Goal: Ask a question

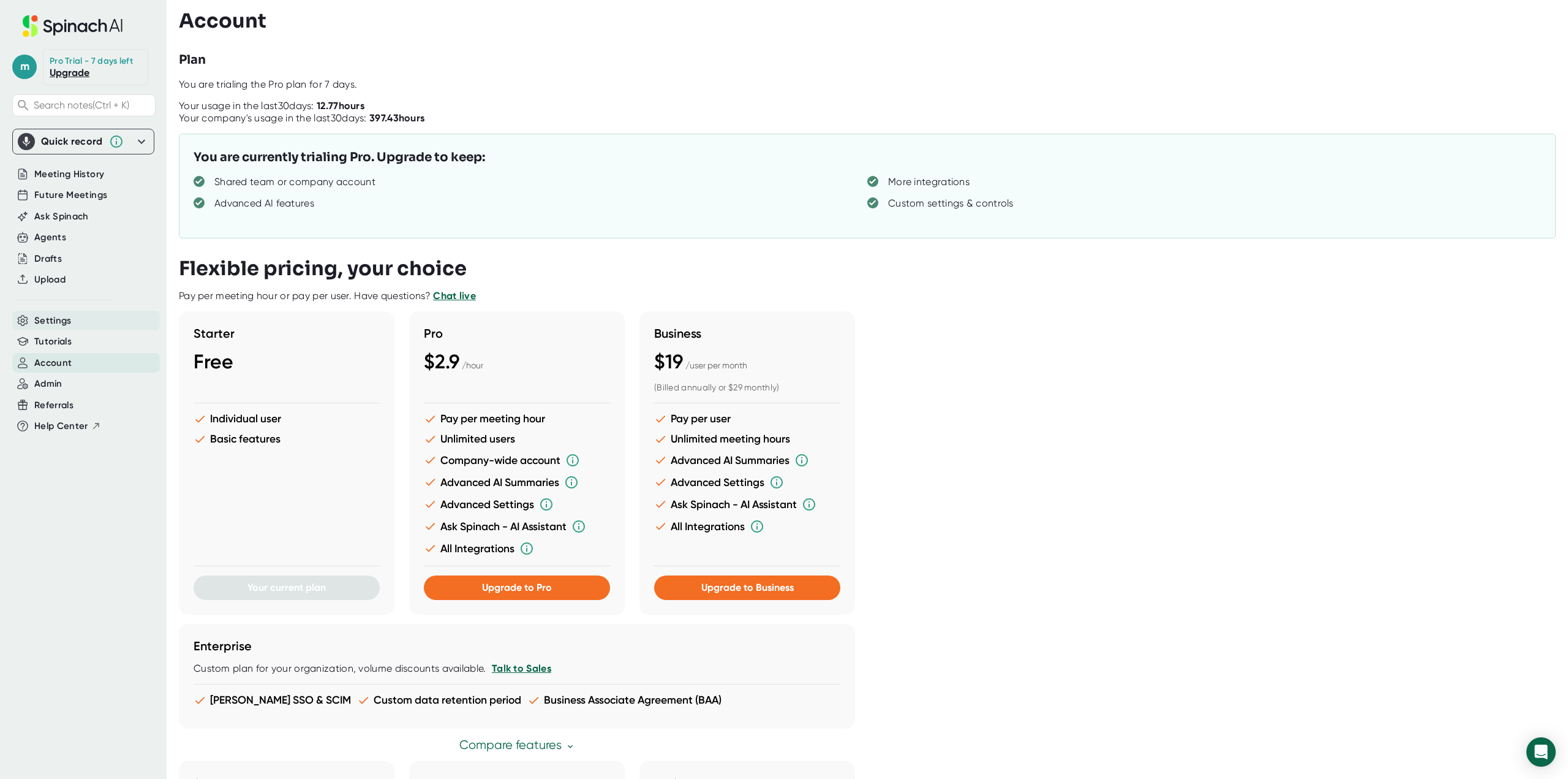
click at [68, 325] on span "Settings" at bounding box center [53, 320] width 38 height 14
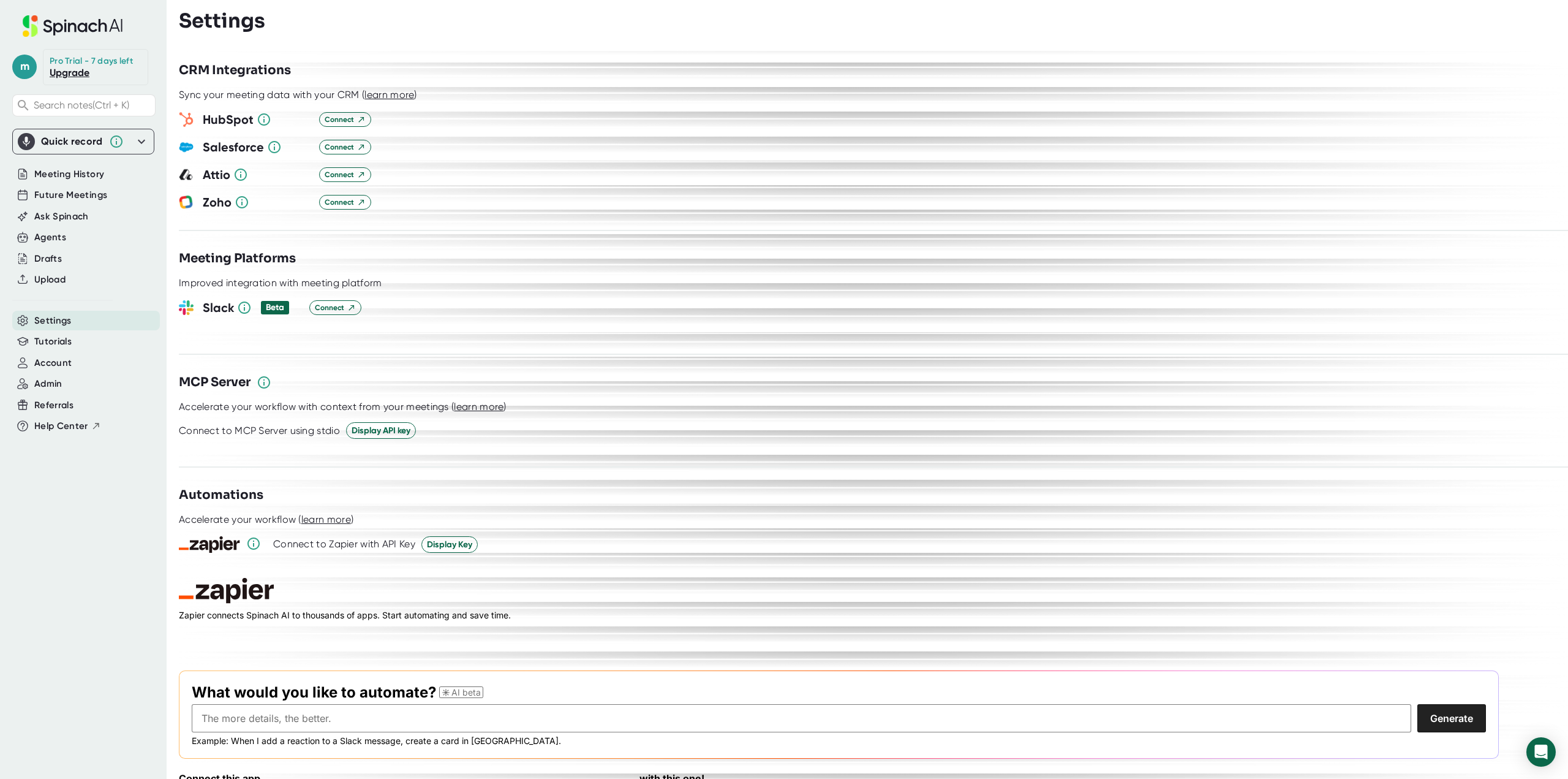
scroll to position [1384, 0]
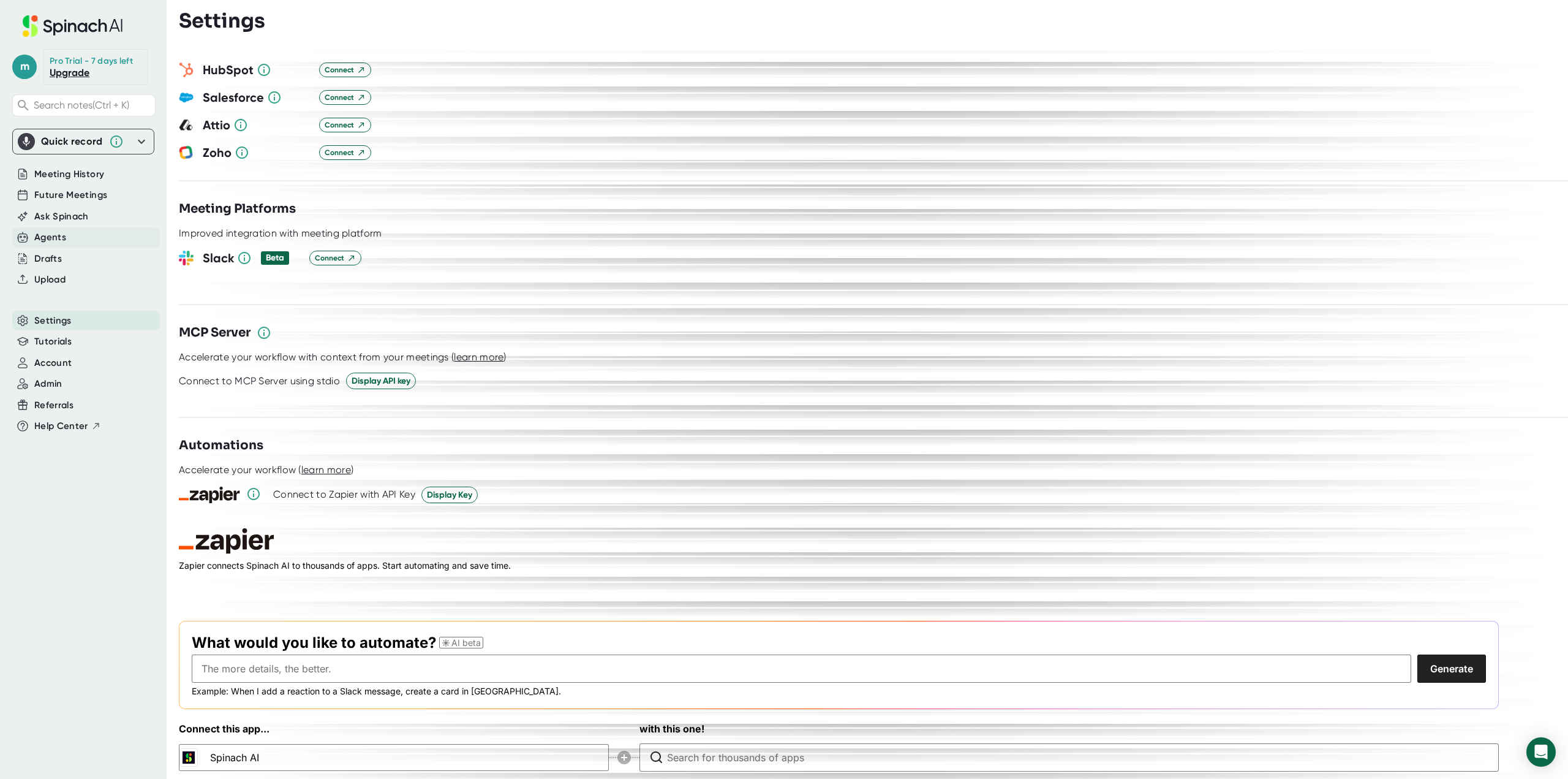
click at [85, 232] on div "Agents" at bounding box center [86, 237] width 148 height 20
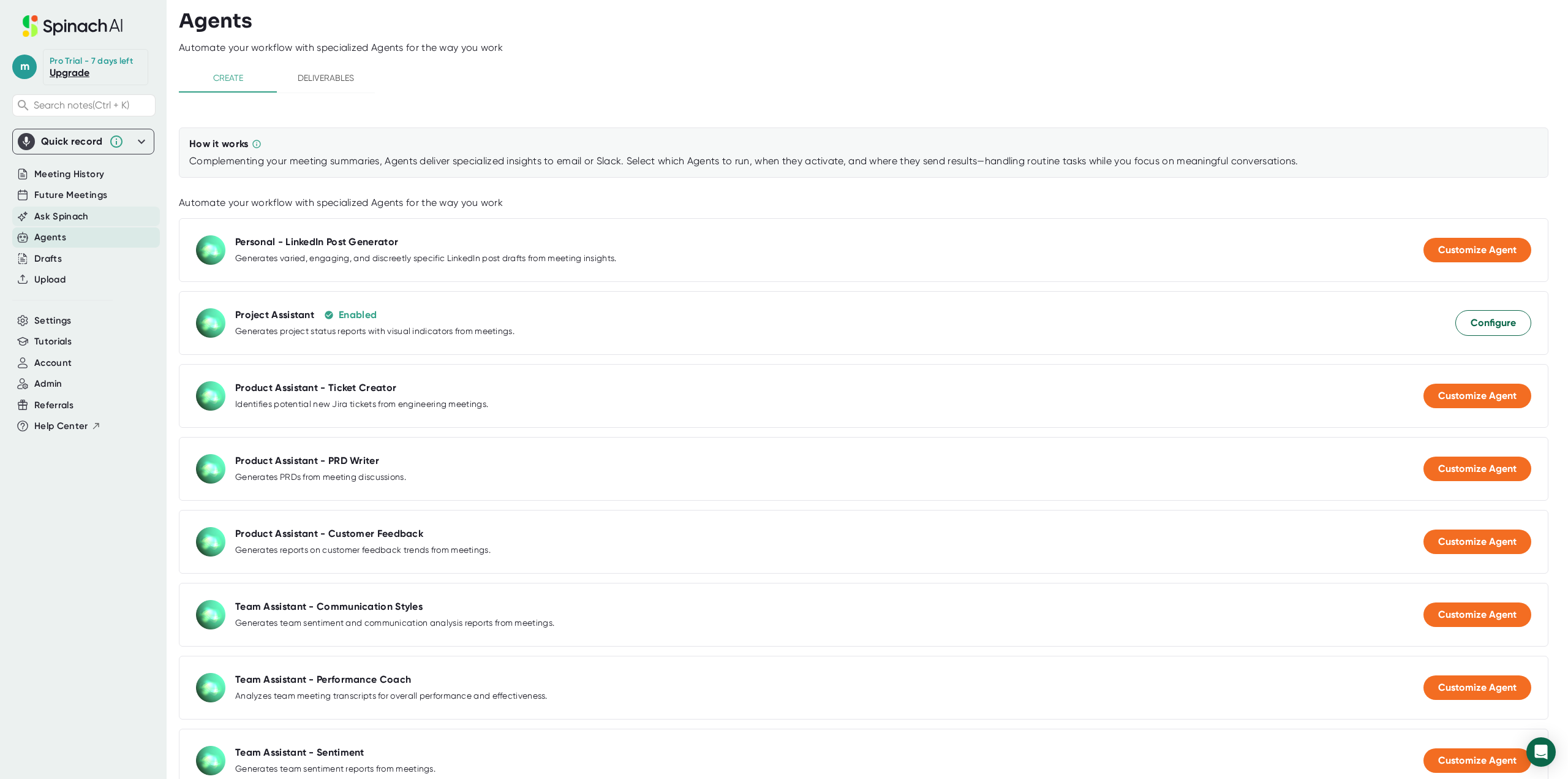
click at [70, 216] on span "Ask Spinach" at bounding box center [61, 216] width 55 height 14
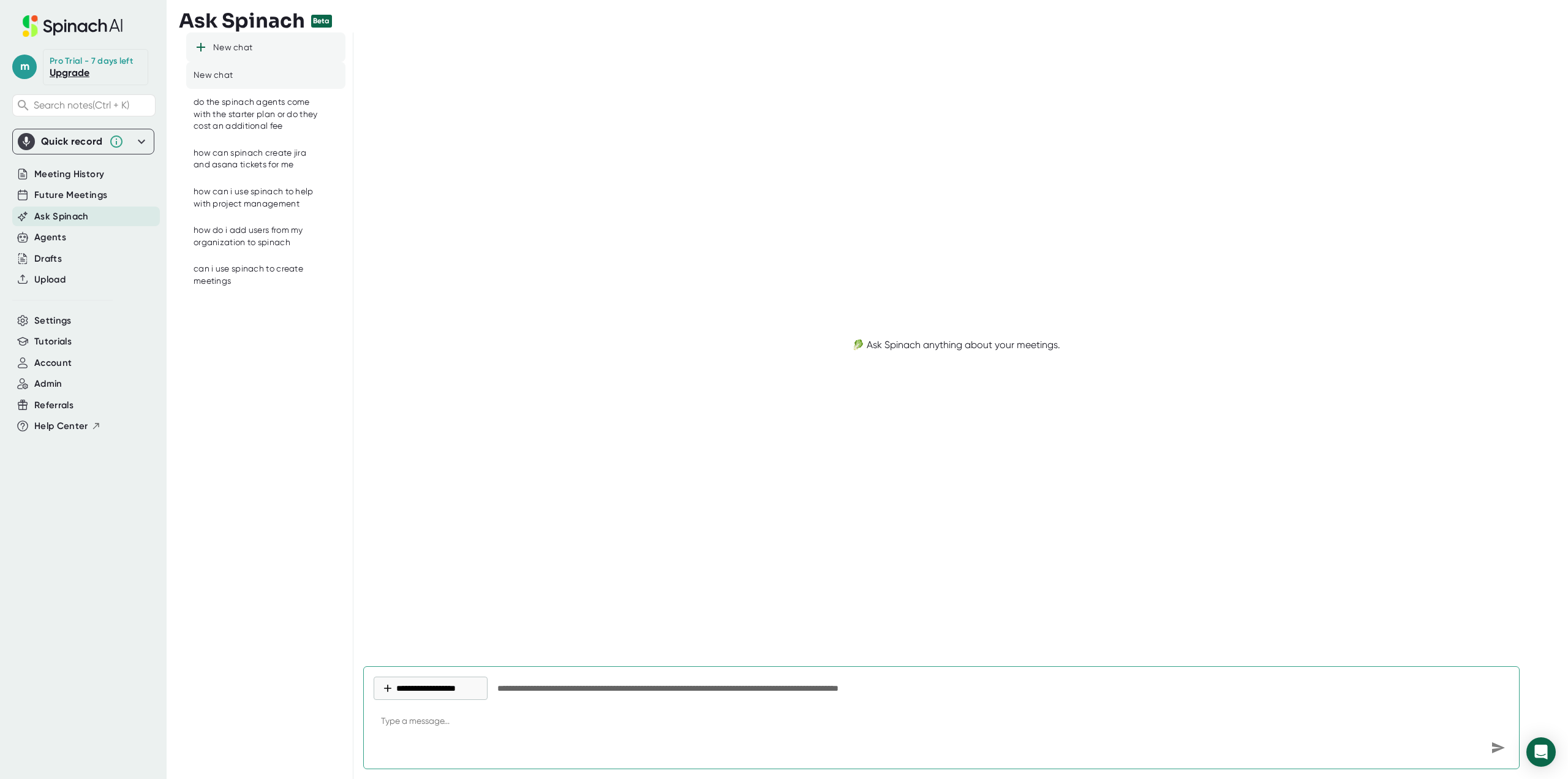
type textarea "x"
click at [217, 60] on div "New chat" at bounding box center [266, 47] width 159 height 29
click at [1527, 746] on body "**********" at bounding box center [784, 389] width 1568 height 779
drag, startPoint x: 1534, startPoint y: 741, endPoint x: 1468, endPoint y: 686, distance: 85.9
drag, startPoint x: 1468, startPoint y: 686, endPoint x: 1175, endPoint y: 616, distance: 301.2
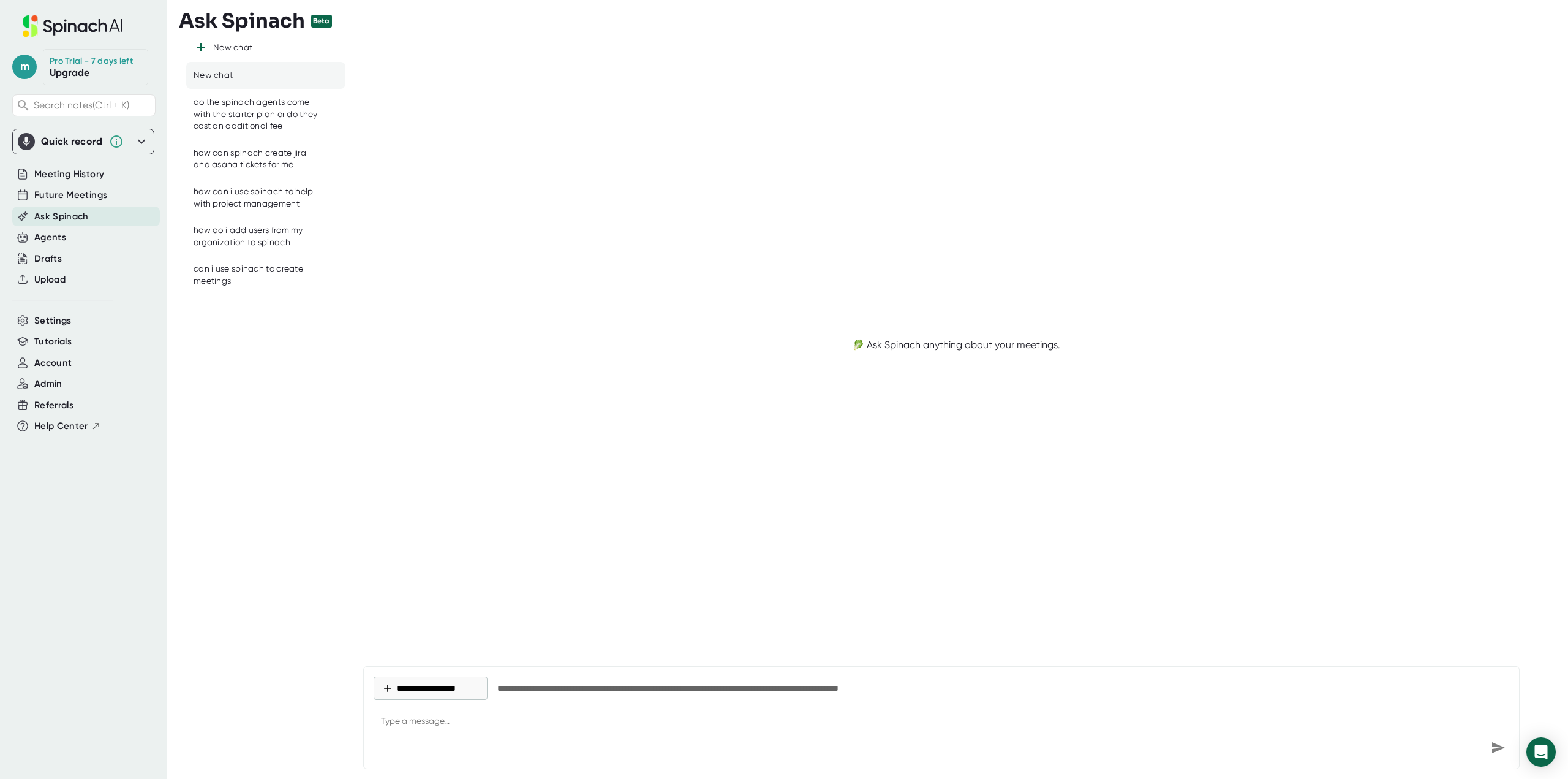
click at [1175, 616] on div "🥬 Ask Spinach anything about your meetings." at bounding box center [956, 344] width 1185 height 604
click at [1542, 748] on icon "Open Intercom Messenger" at bounding box center [1541, 751] width 14 height 16
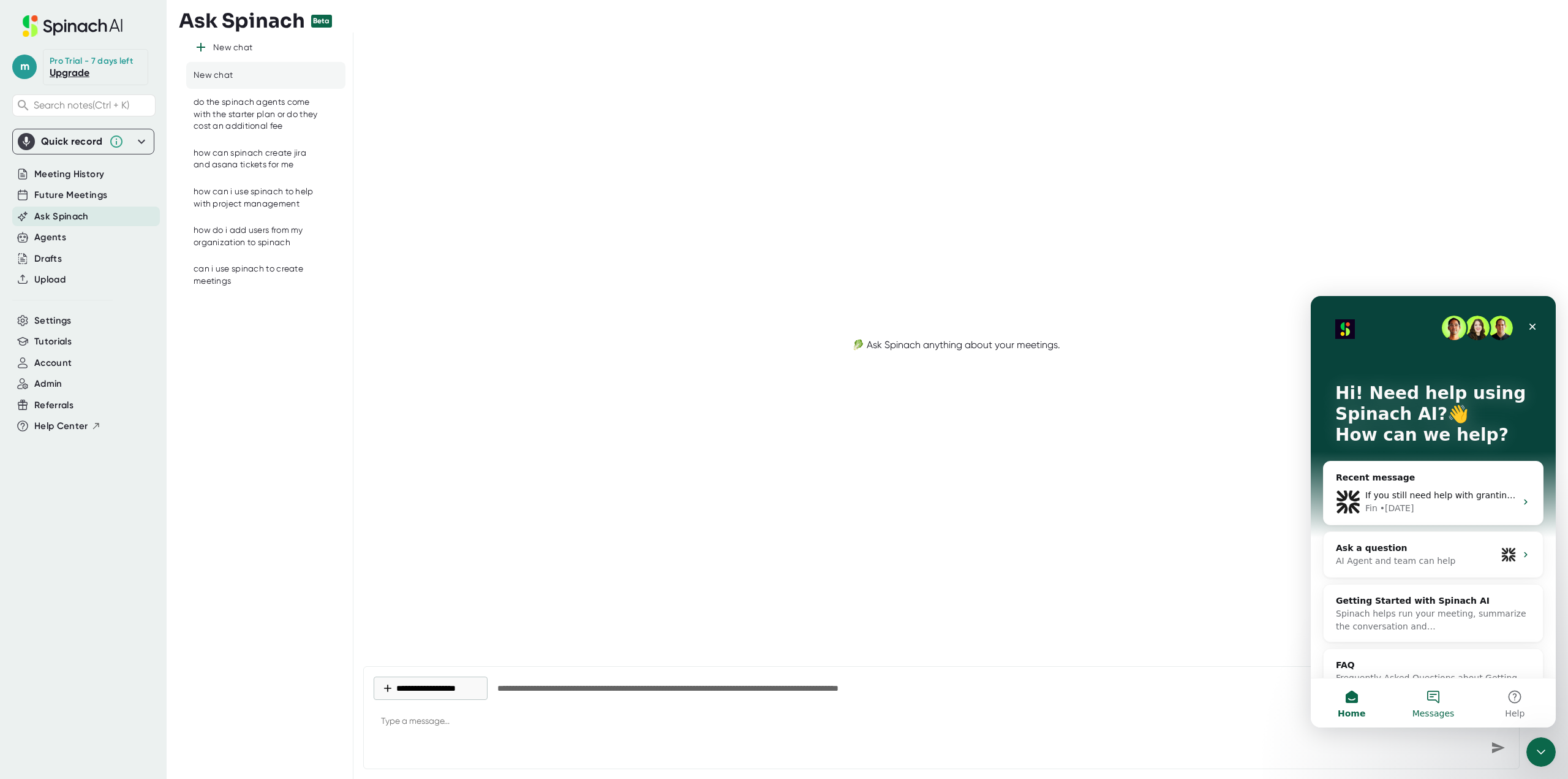
click at [1449, 702] on button "Messages" at bounding box center [1433, 703] width 82 height 49
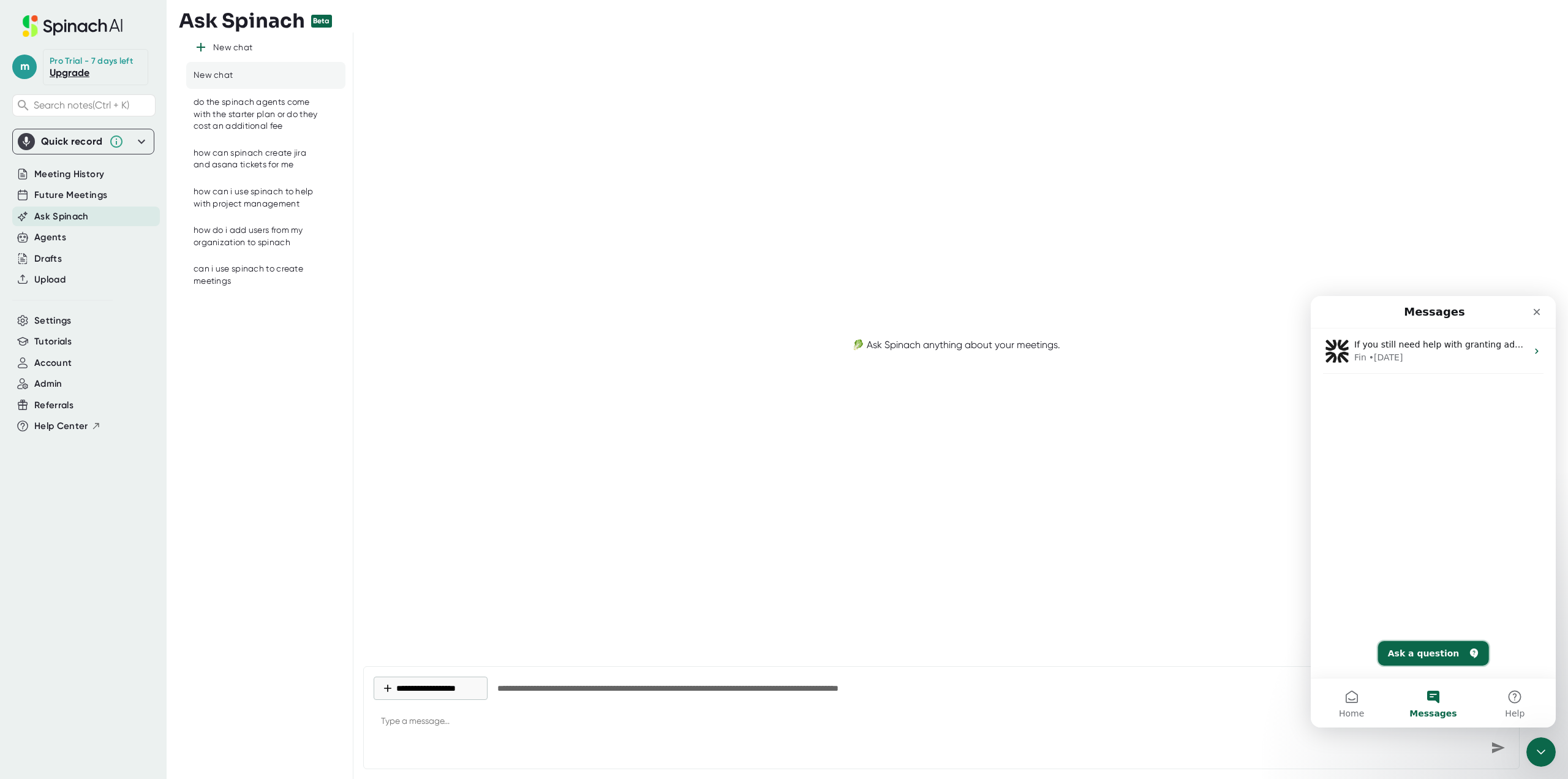
click at [1422, 645] on button "Ask a question" at bounding box center [1434, 653] width 111 height 25
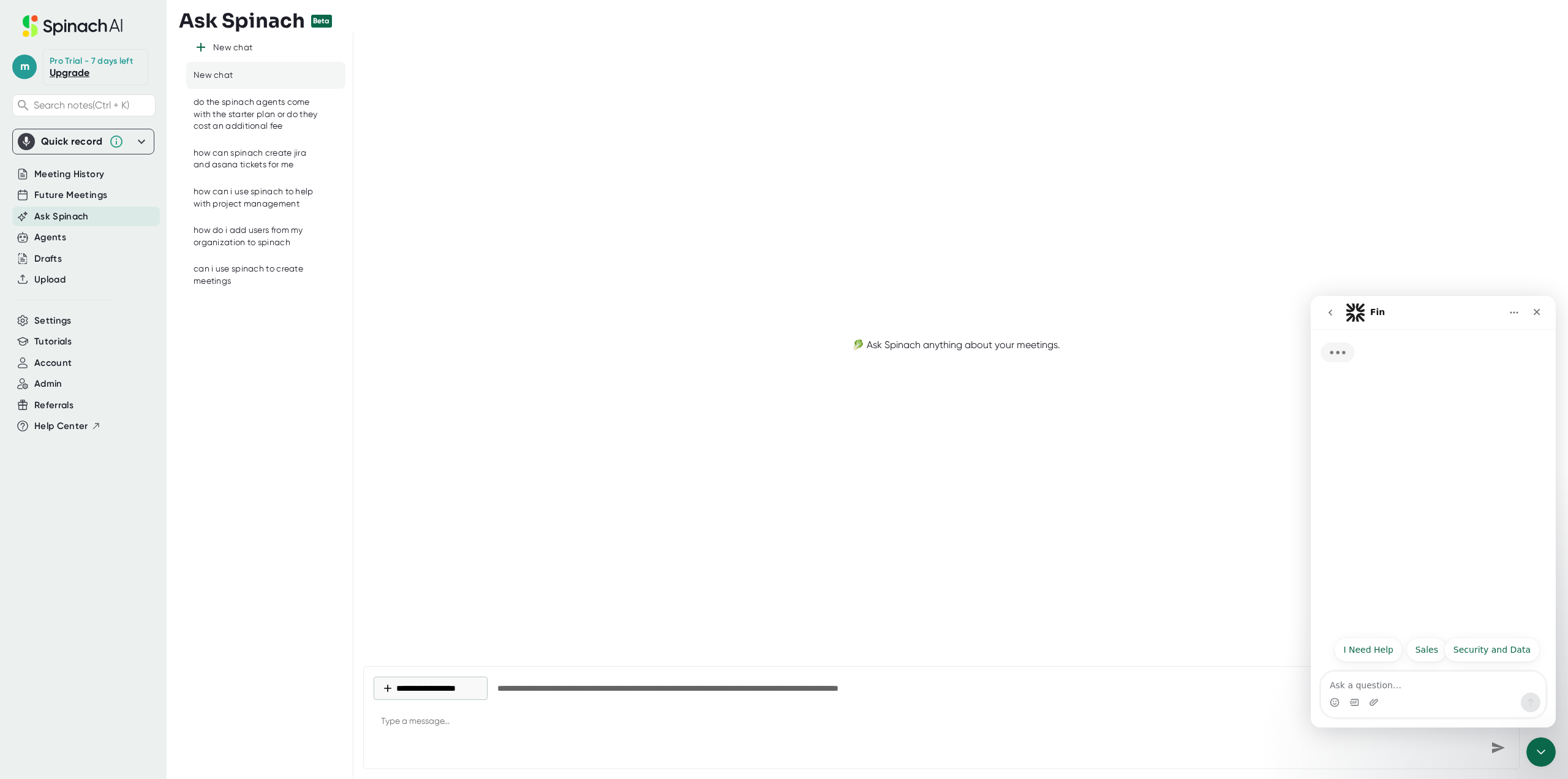
click at [1404, 686] on textarea "Ask a question…" at bounding box center [1433, 681] width 224 height 20
type textarea "h"
type textarea "How can i grant another user in my organization access to the Admin tab in [GEO…"
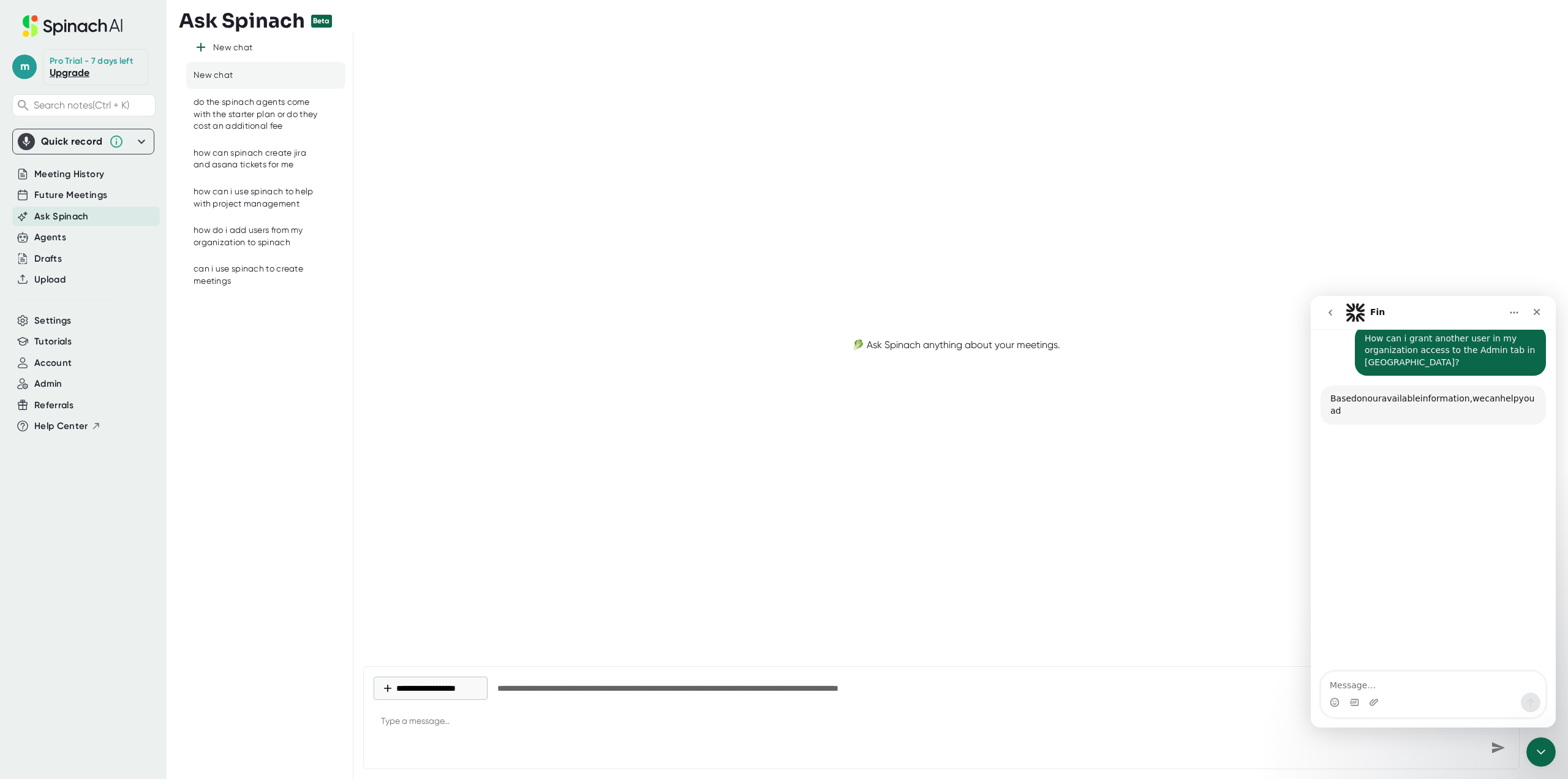
scroll to position [55, 0]
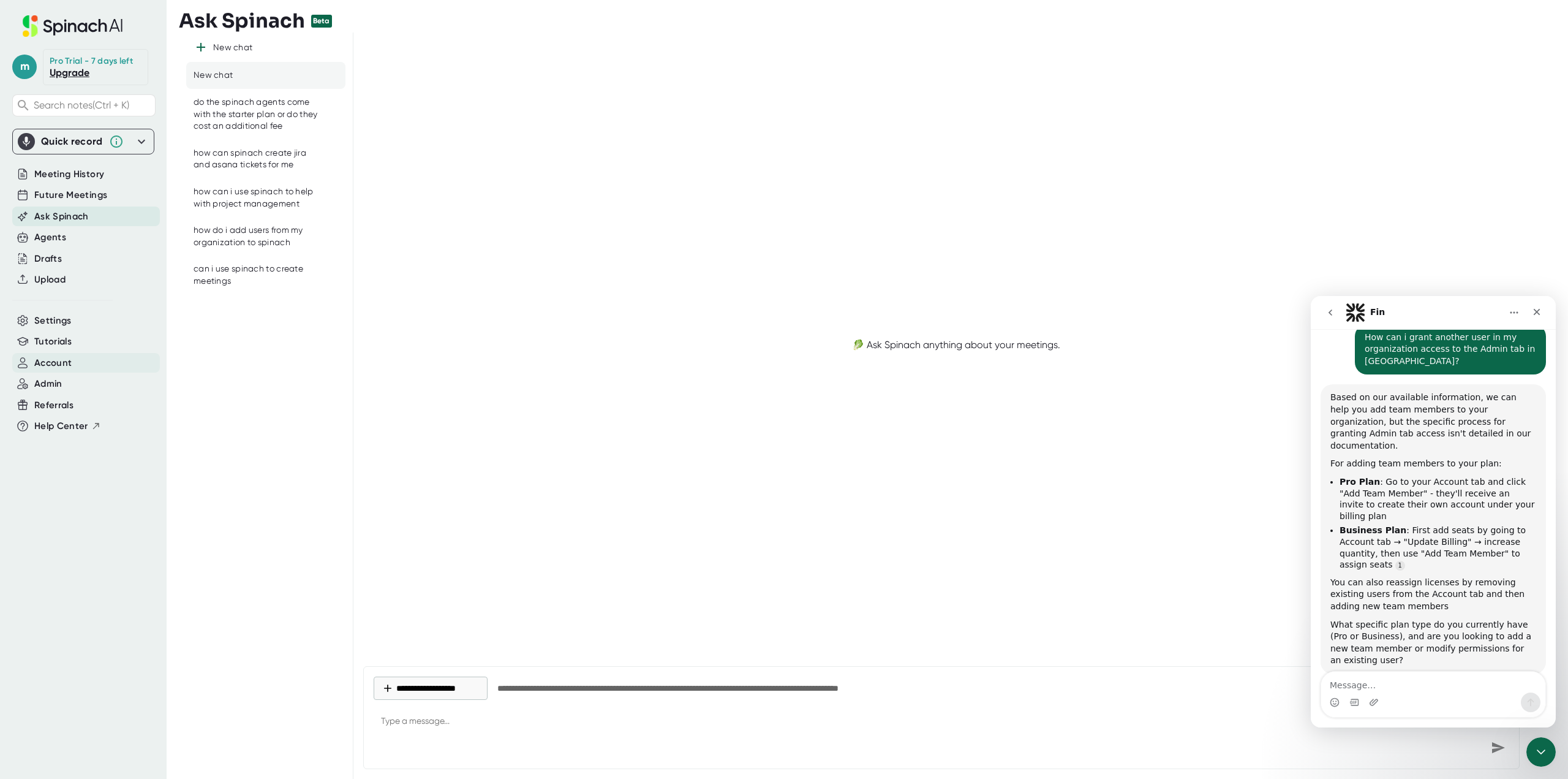
click at [45, 368] on span "Account" at bounding box center [53, 362] width 38 height 14
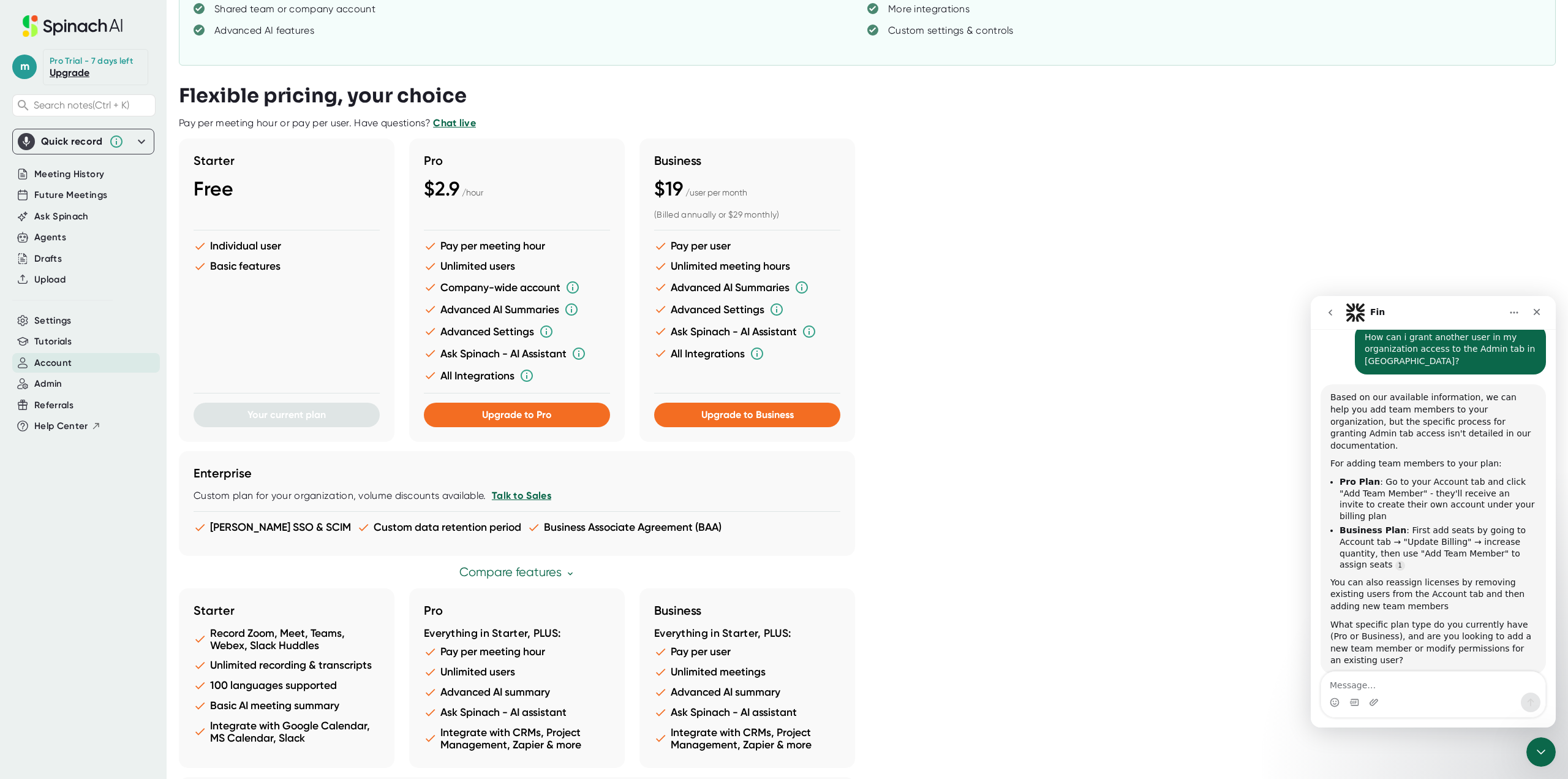
scroll to position [365, 0]
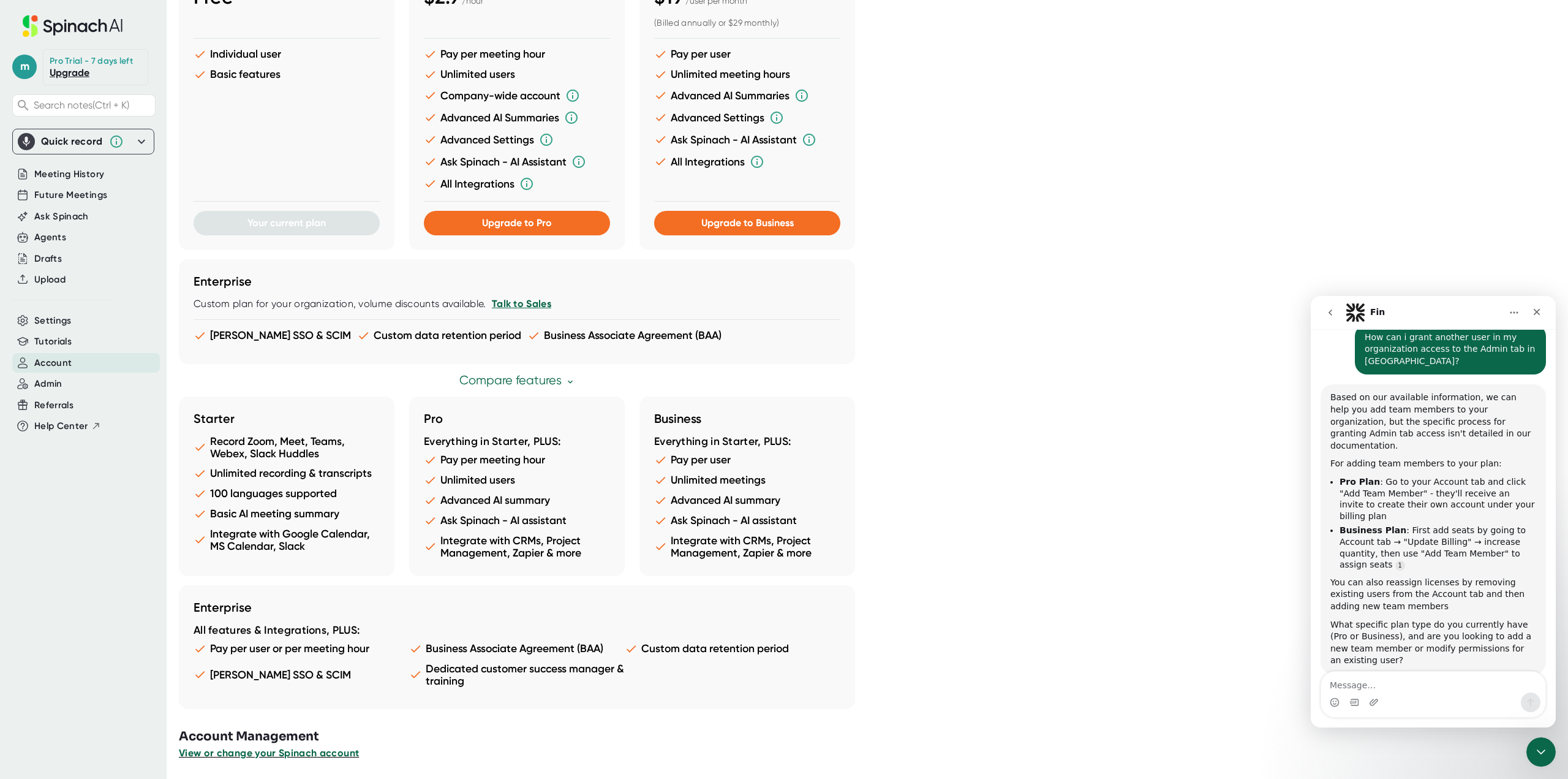
click at [271, 757] on span "View or change your Spinach account" at bounding box center [269, 753] width 180 height 11
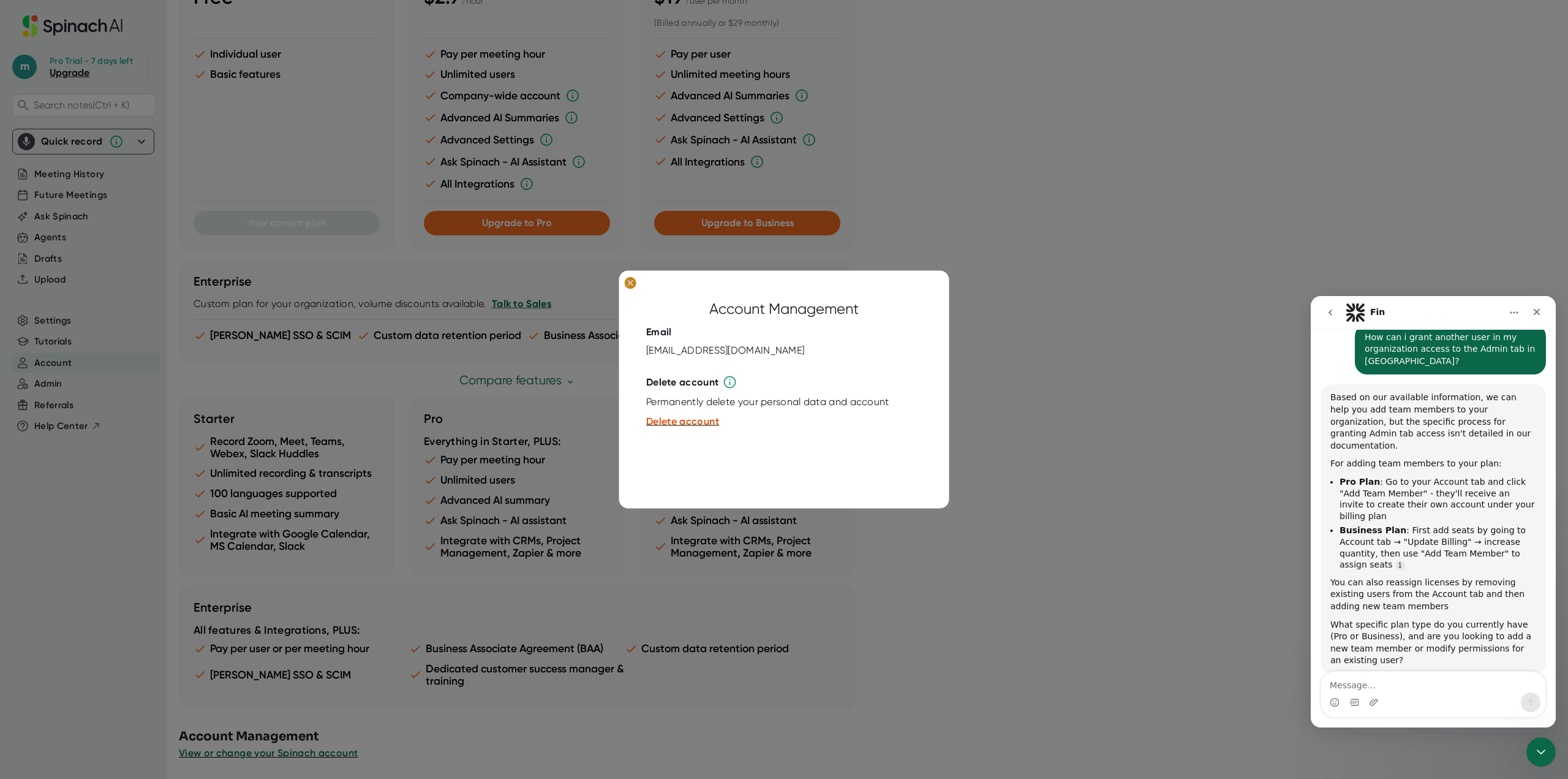
click at [624, 284] on button at bounding box center [631, 283] width 20 height 16
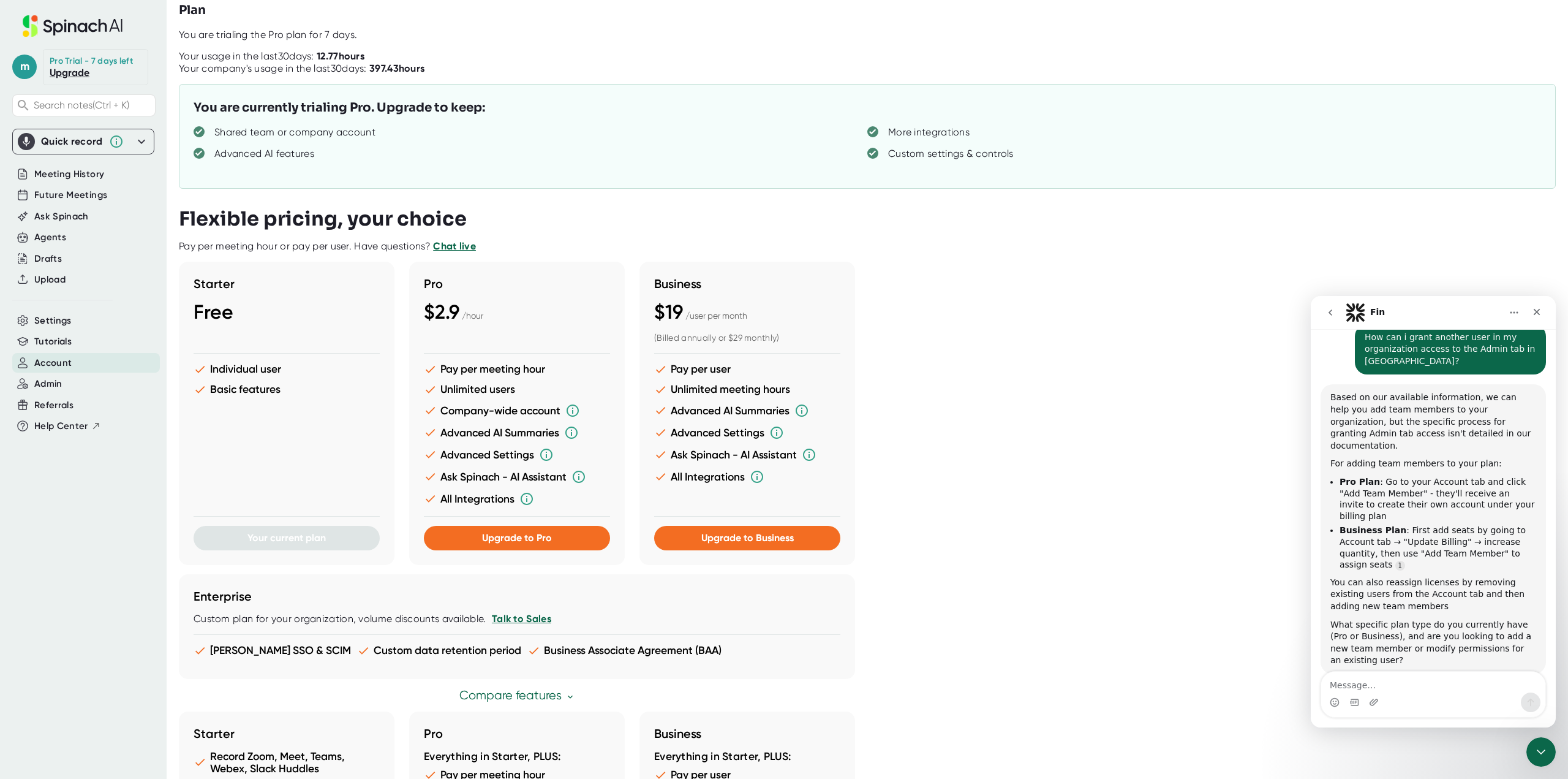
scroll to position [0, 0]
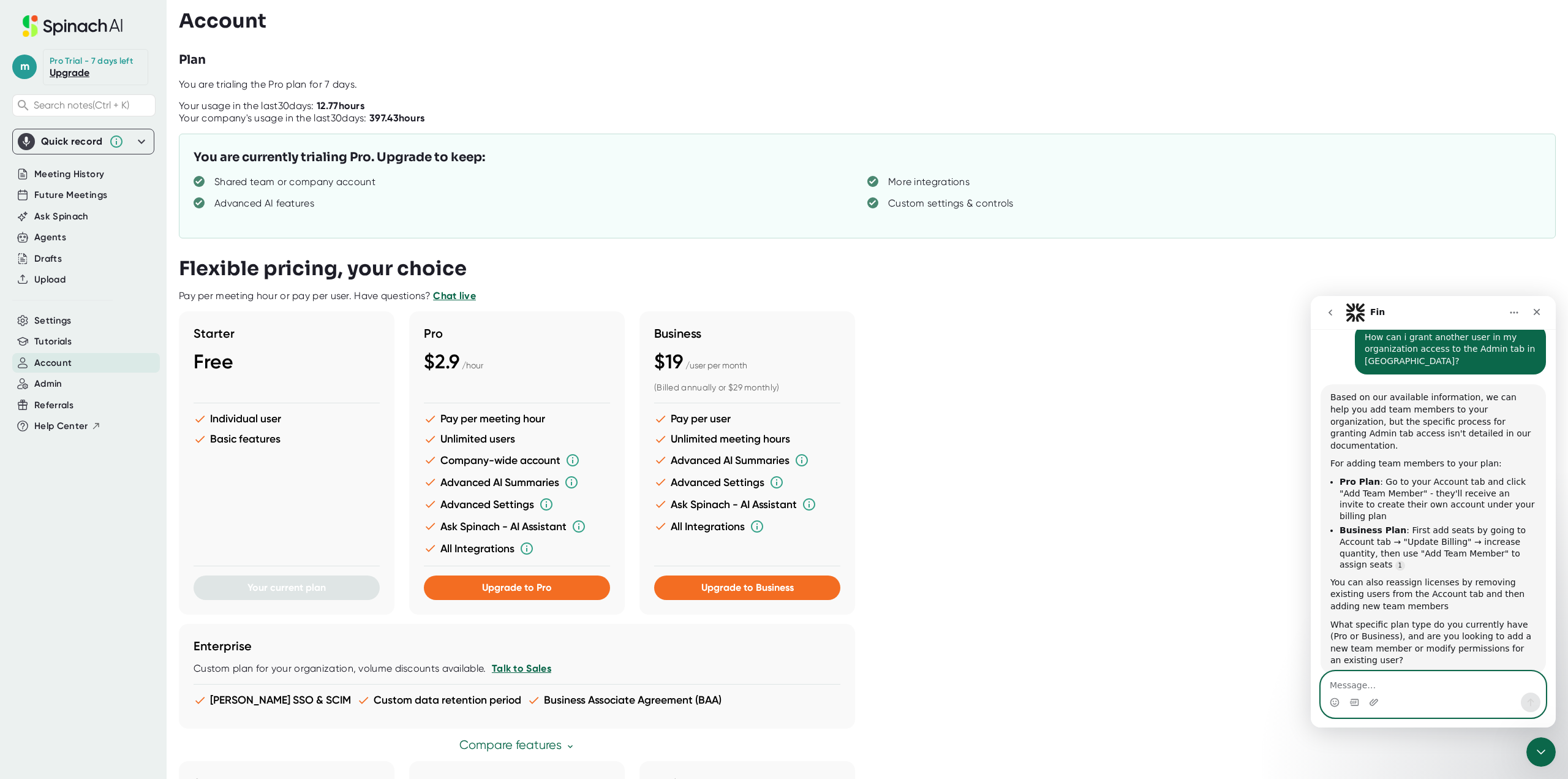
click at [1354, 685] on textarea "Message…" at bounding box center [1433, 681] width 224 height 20
type textarea "Can i do that if i am only trialing the pro plan?"
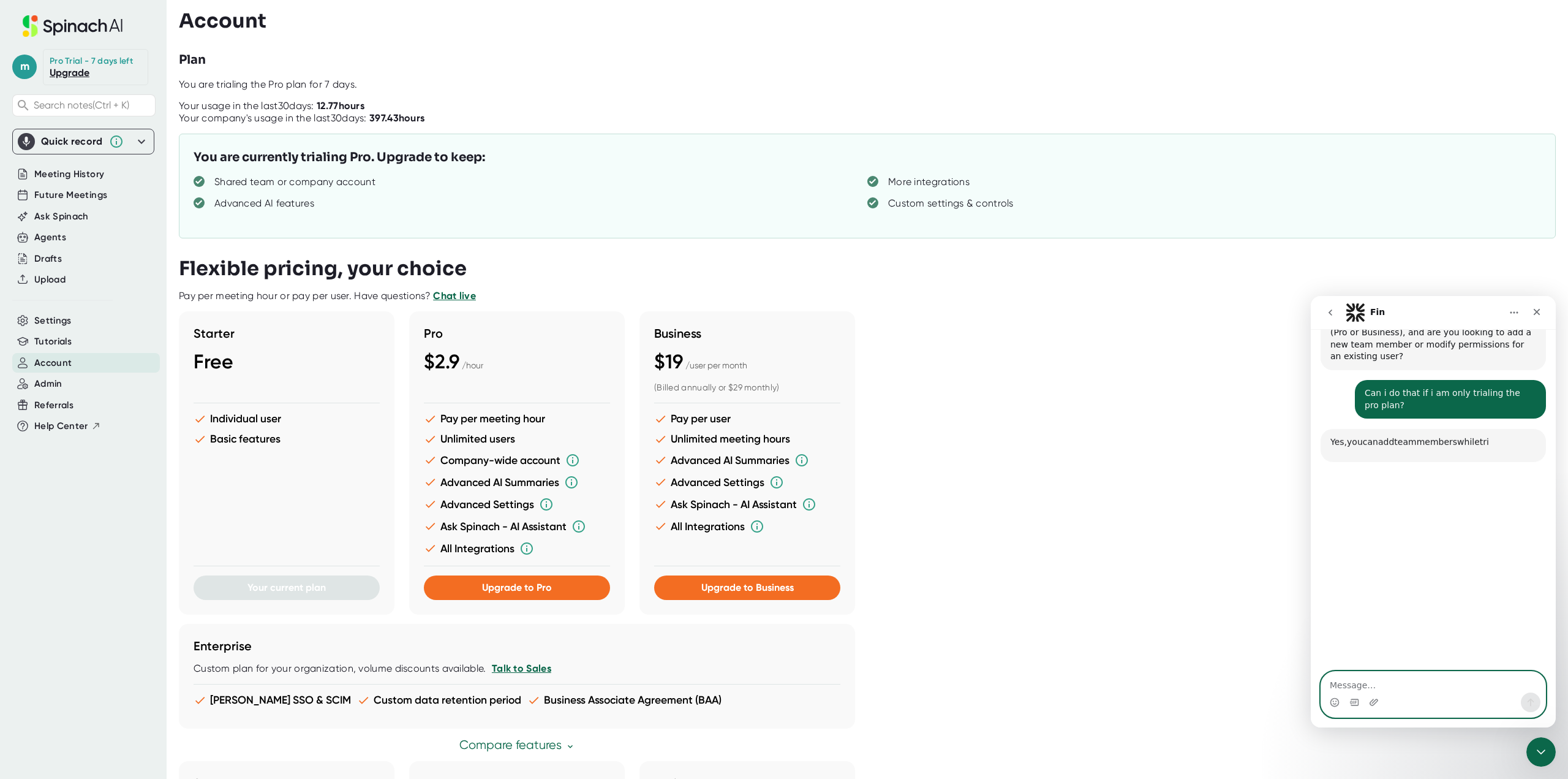
scroll to position [368, 0]
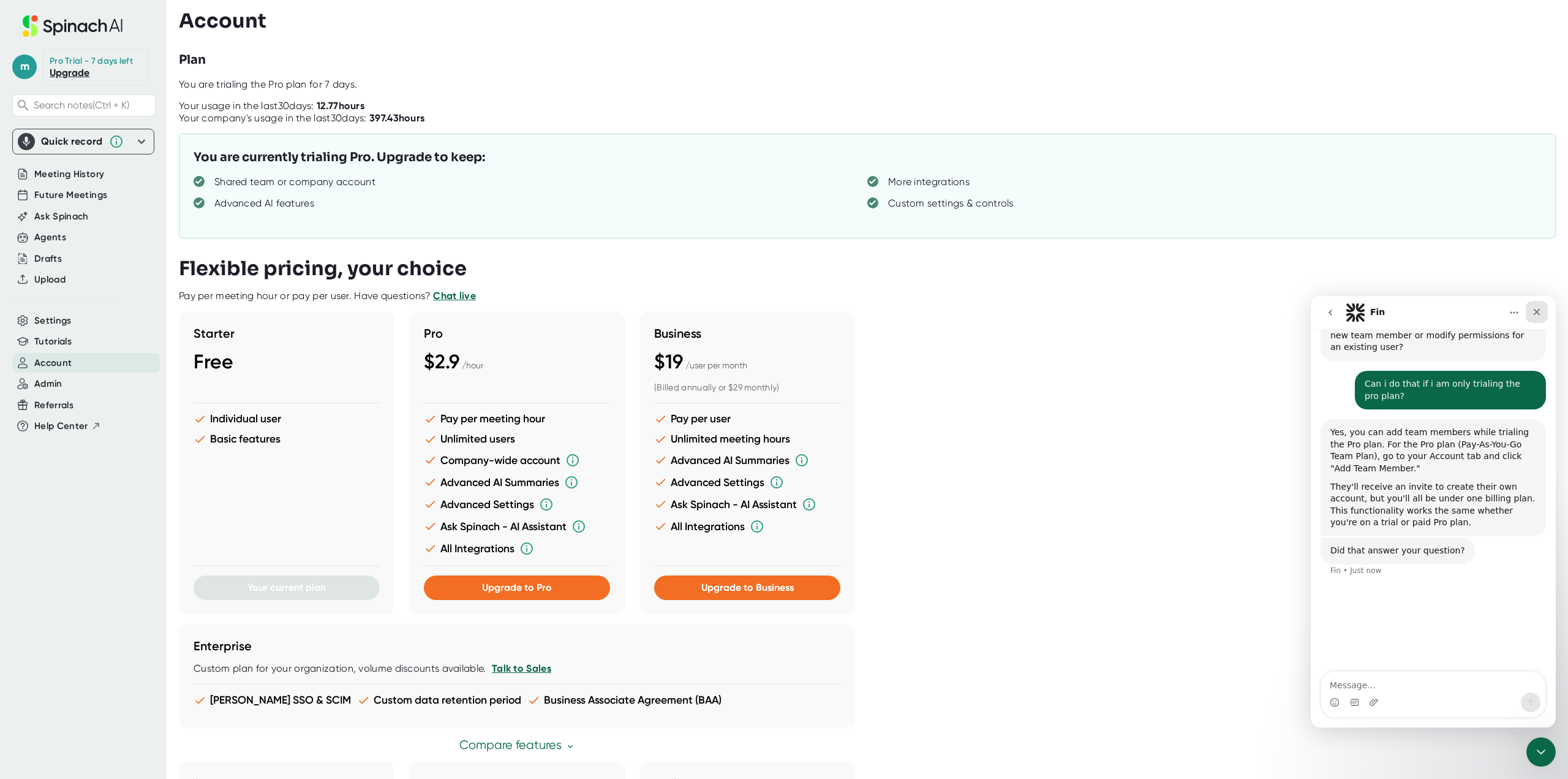
click at [1534, 311] on icon "Close" at bounding box center [1537, 311] width 10 height 10
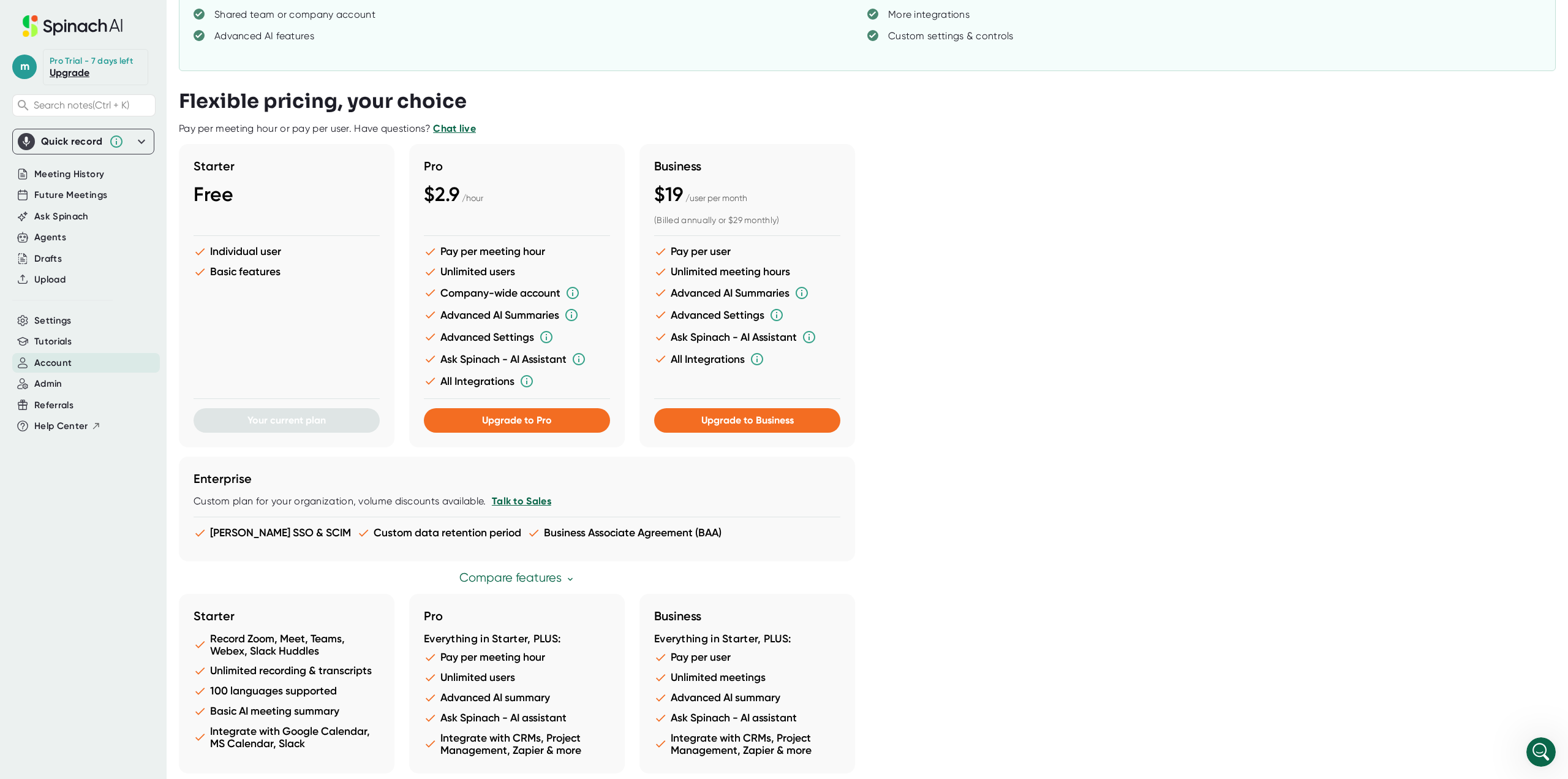
scroll to position [307, 0]
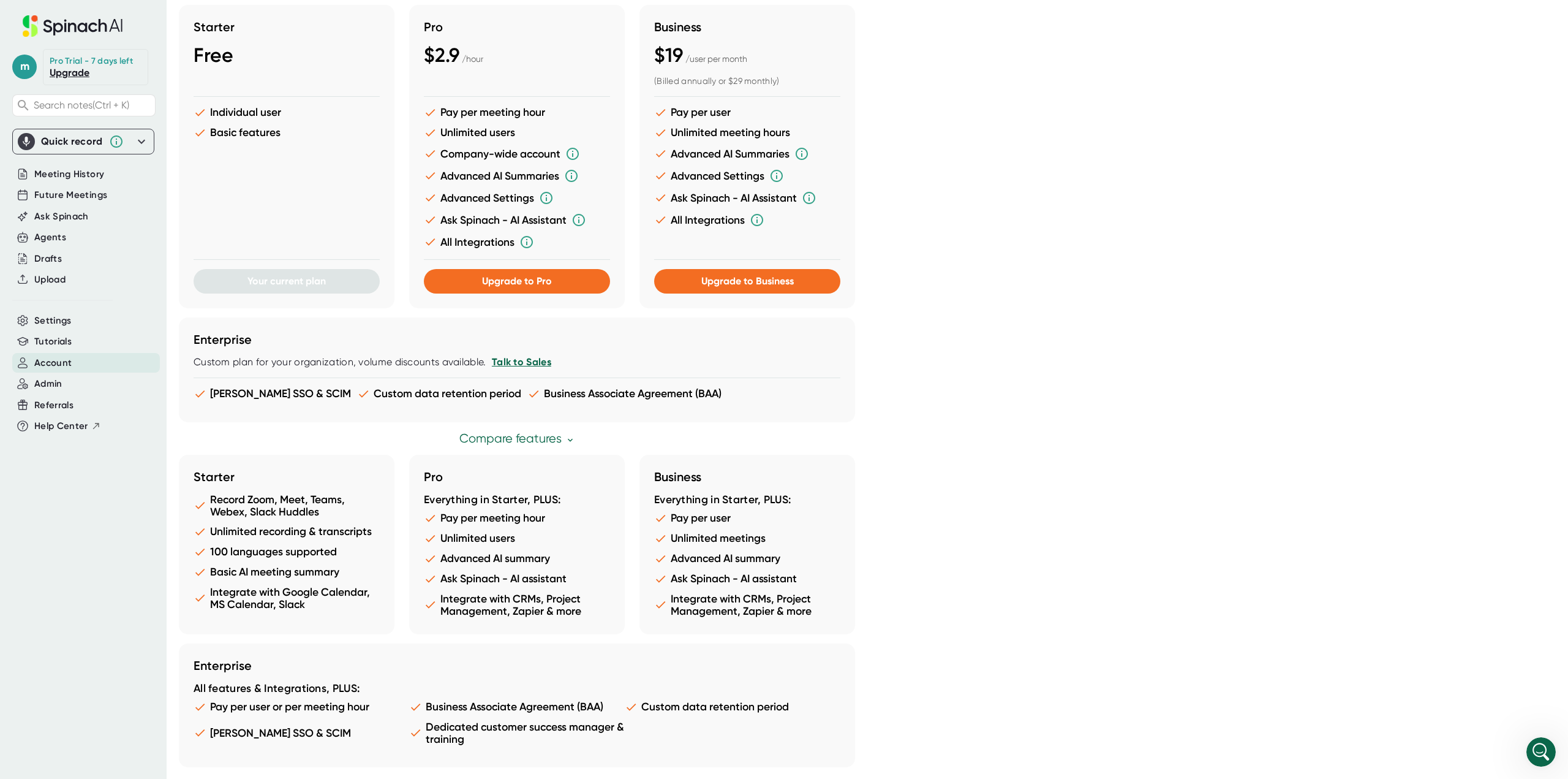
click at [484, 444] on link "Compare features" at bounding box center [517, 438] width 116 height 14
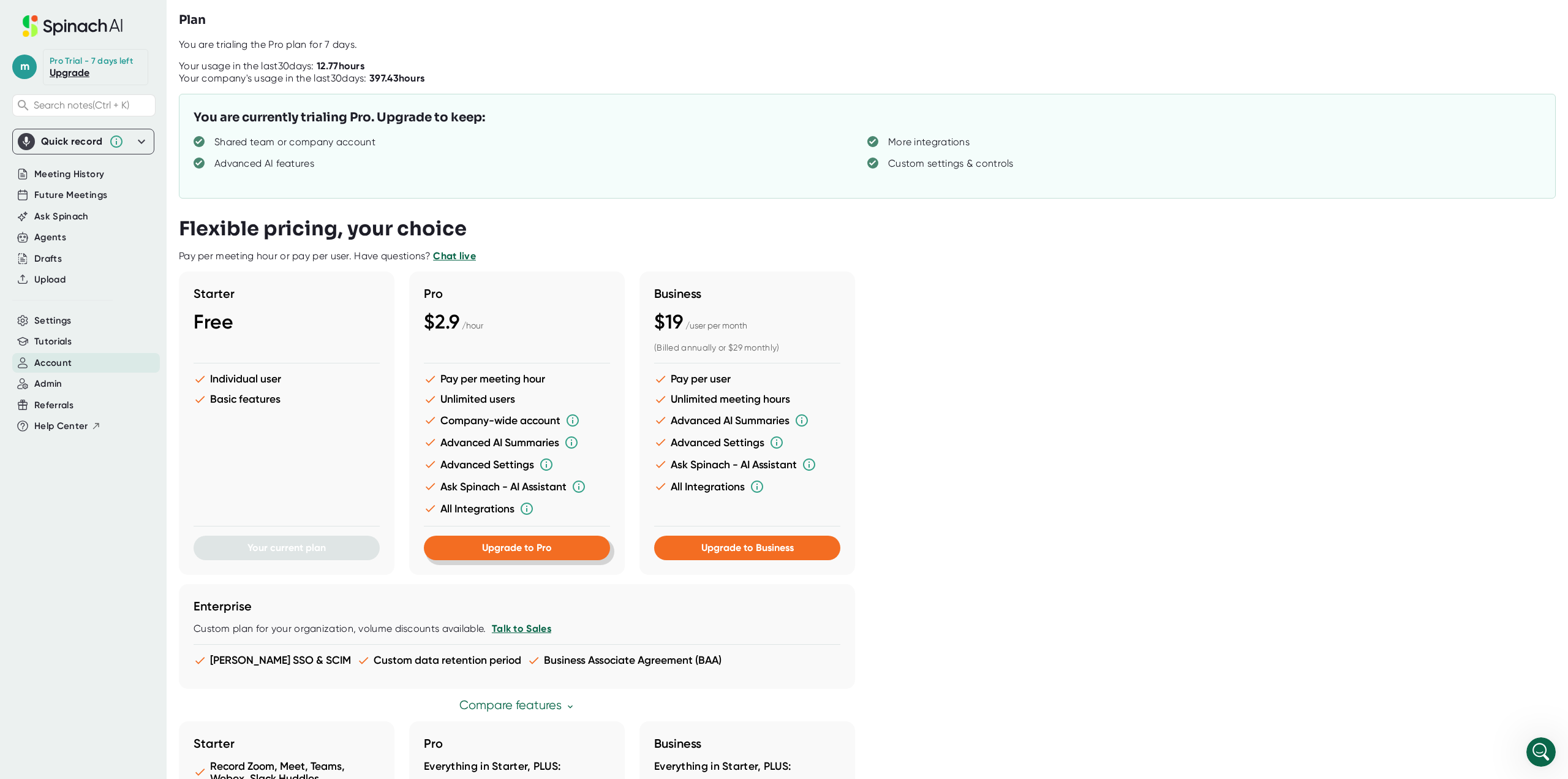
scroll to position [0, 0]
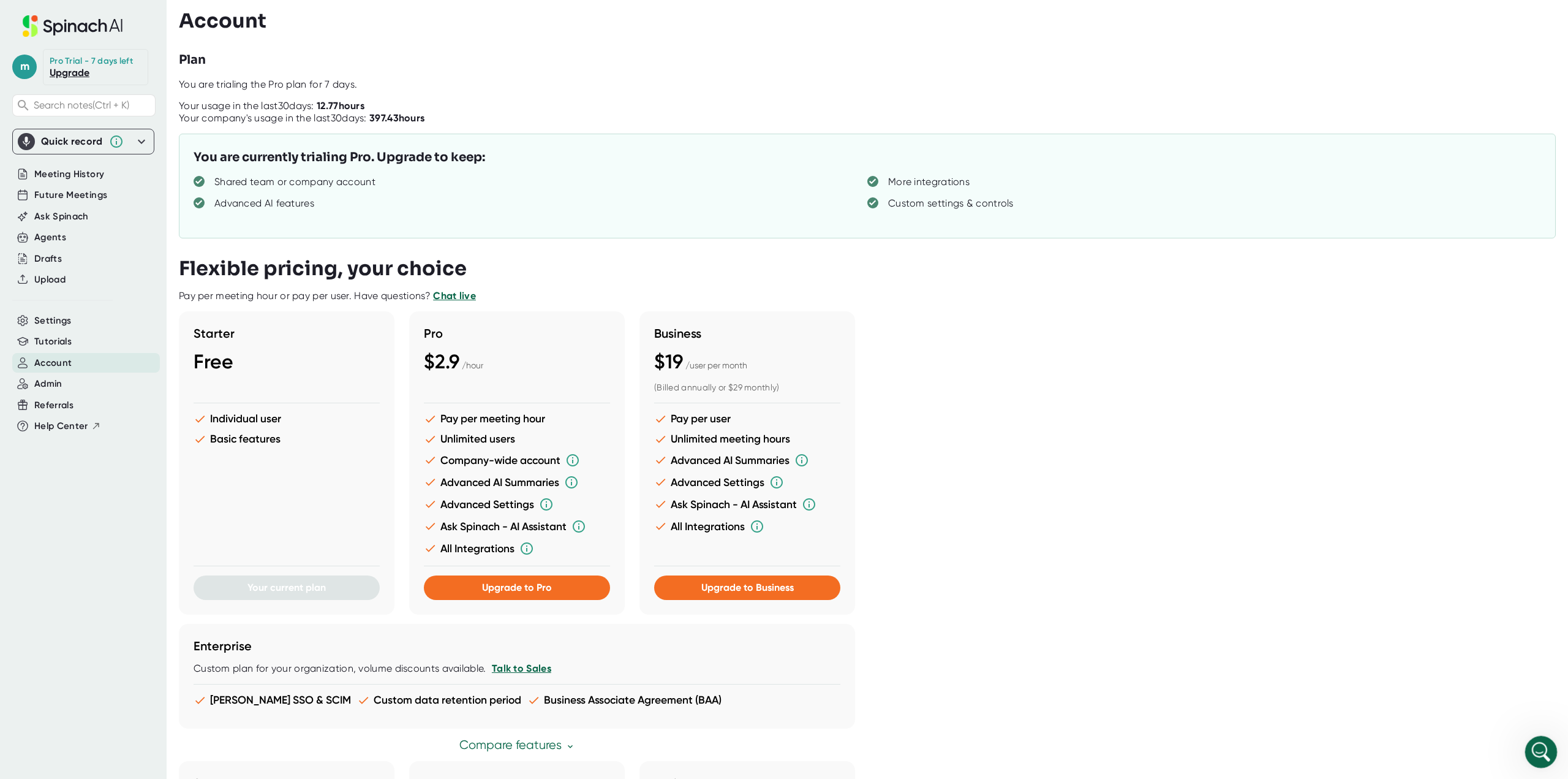
click at [1543, 750] on icon "Open Intercom Messenger" at bounding box center [1539, 750] width 20 height 20
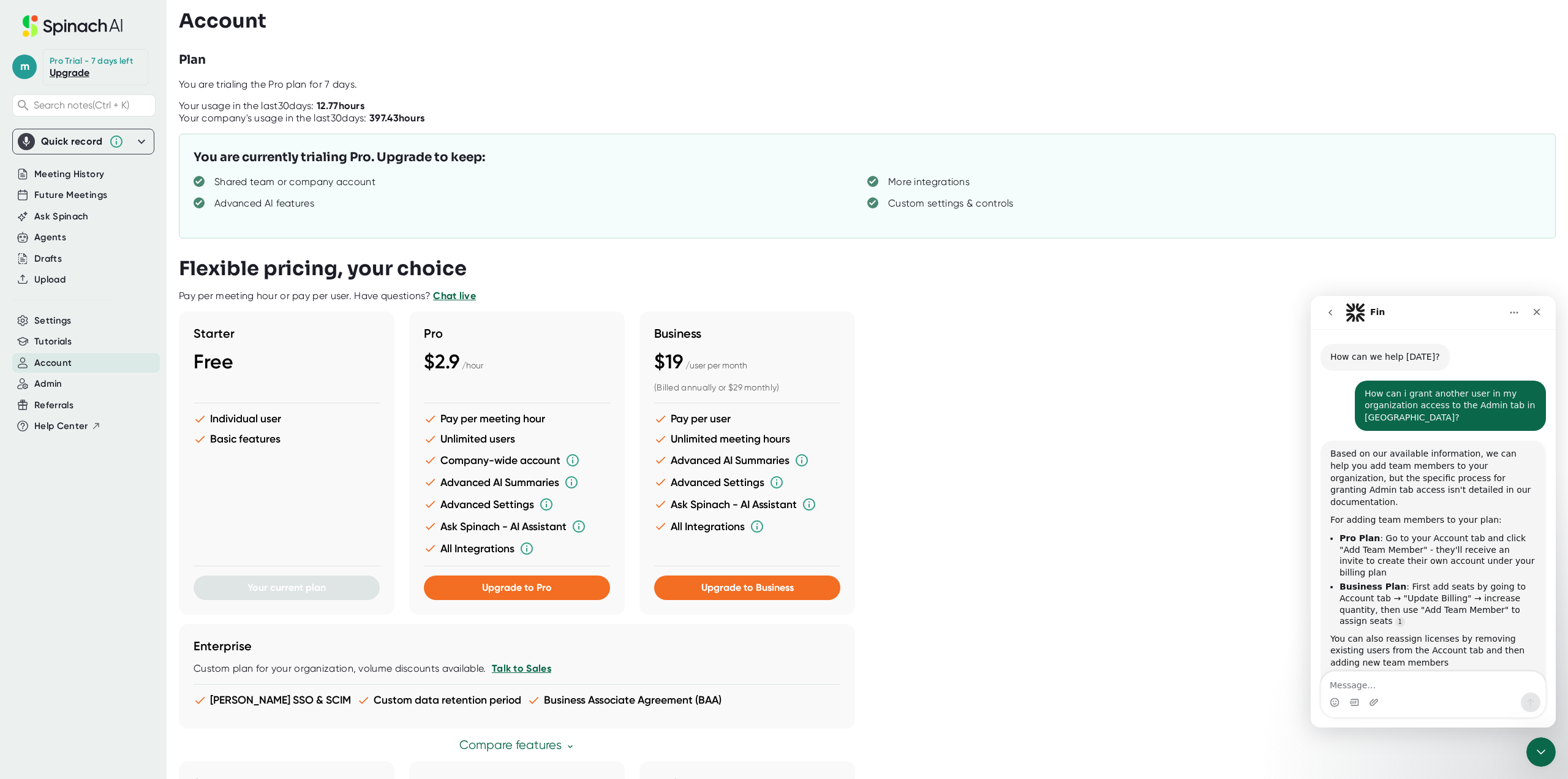
scroll to position [241, 0]
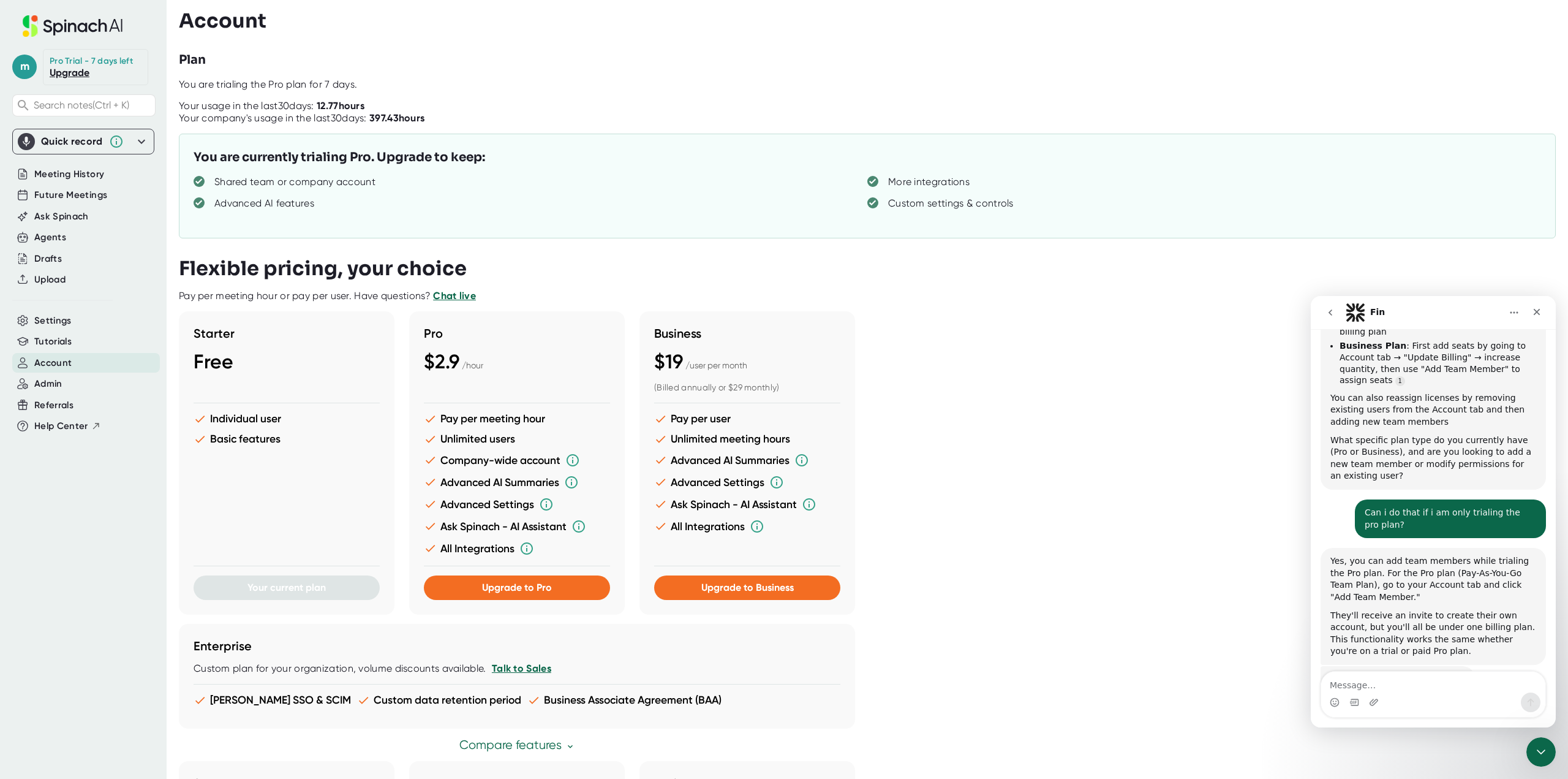
click at [1366, 684] on textarea "Message…" at bounding box center [1433, 681] width 224 height 20
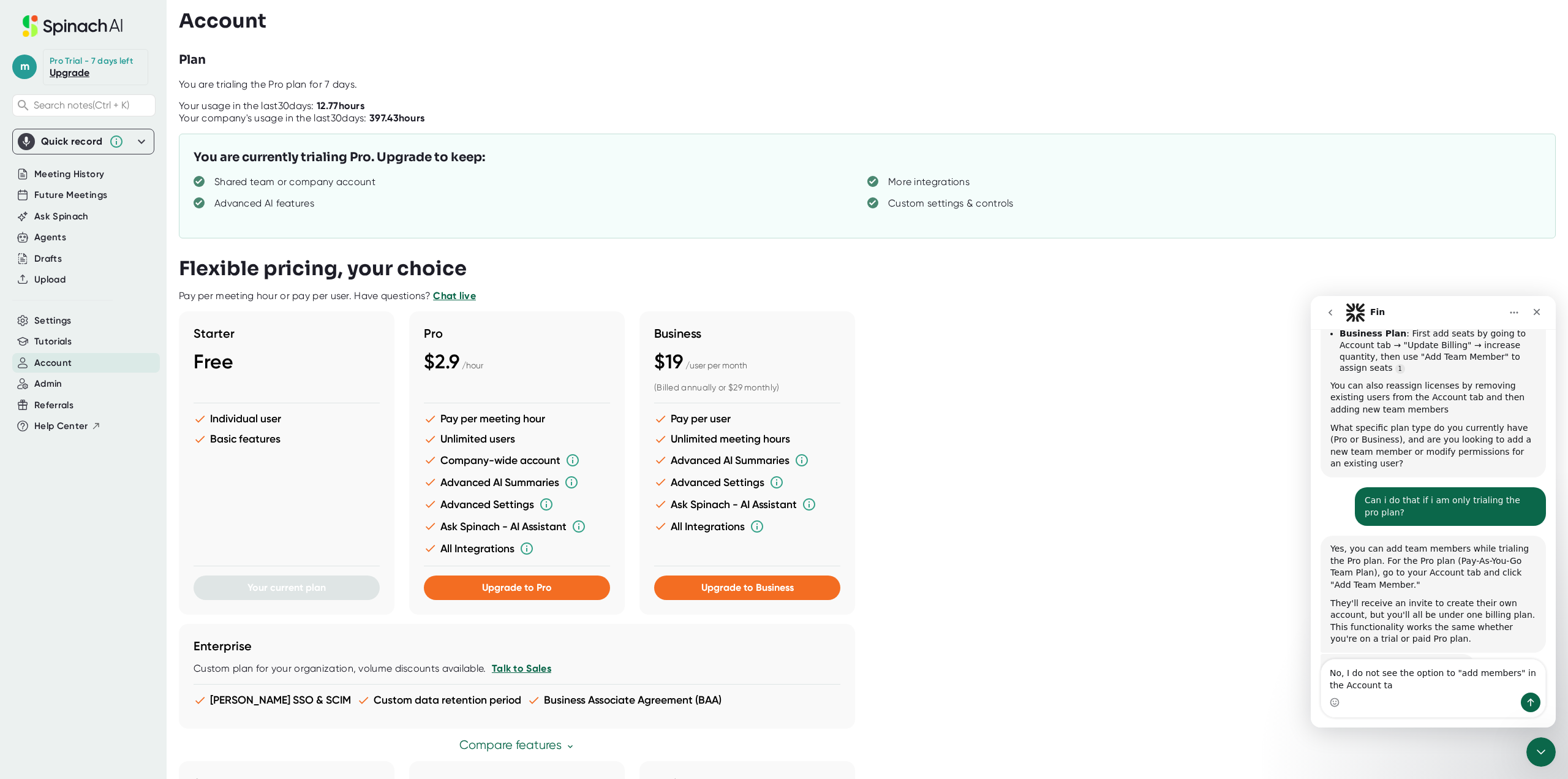
type textarea "No, I do not see the option to "add members" in the Account tab"
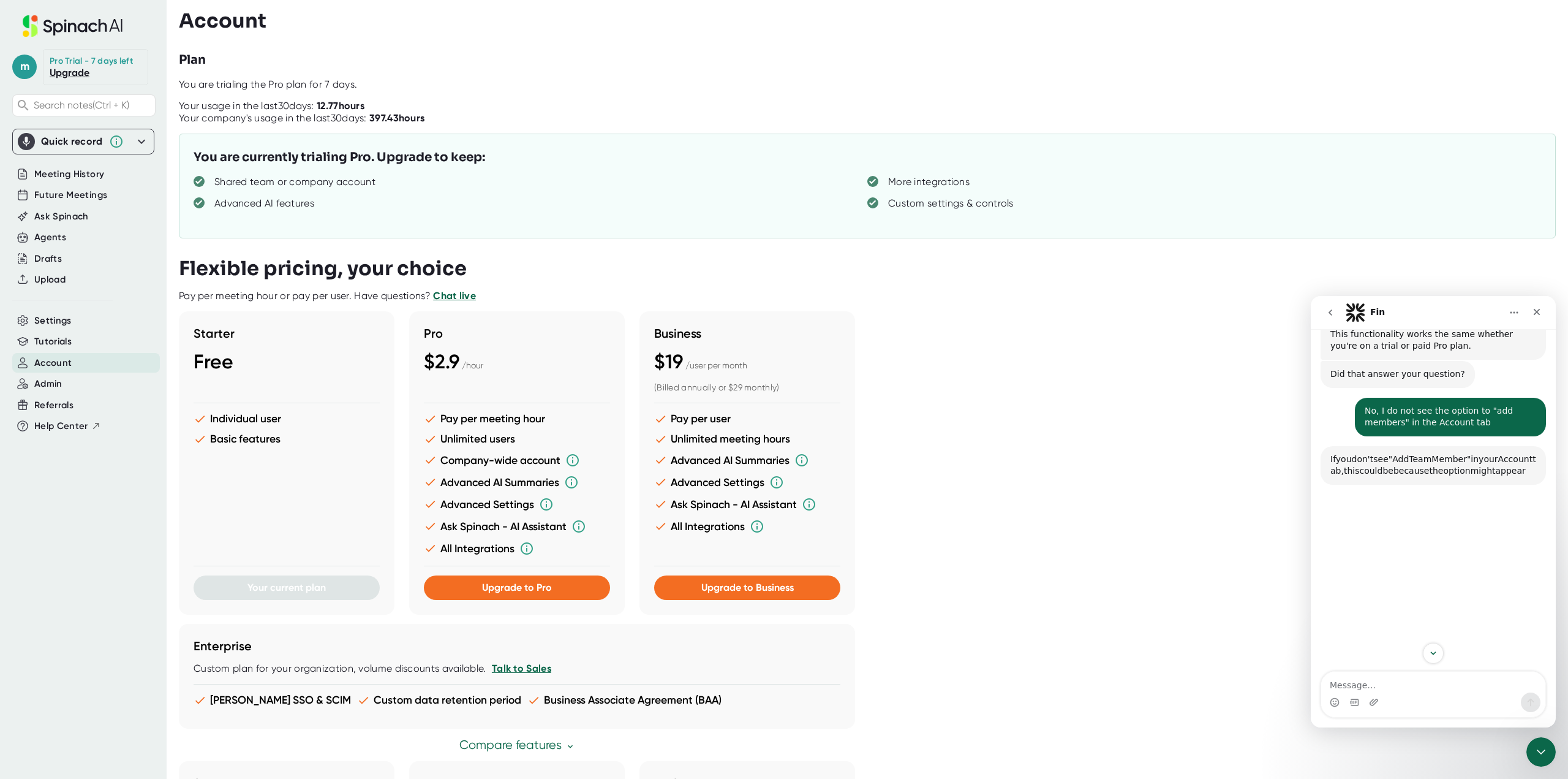
scroll to position [566, 0]
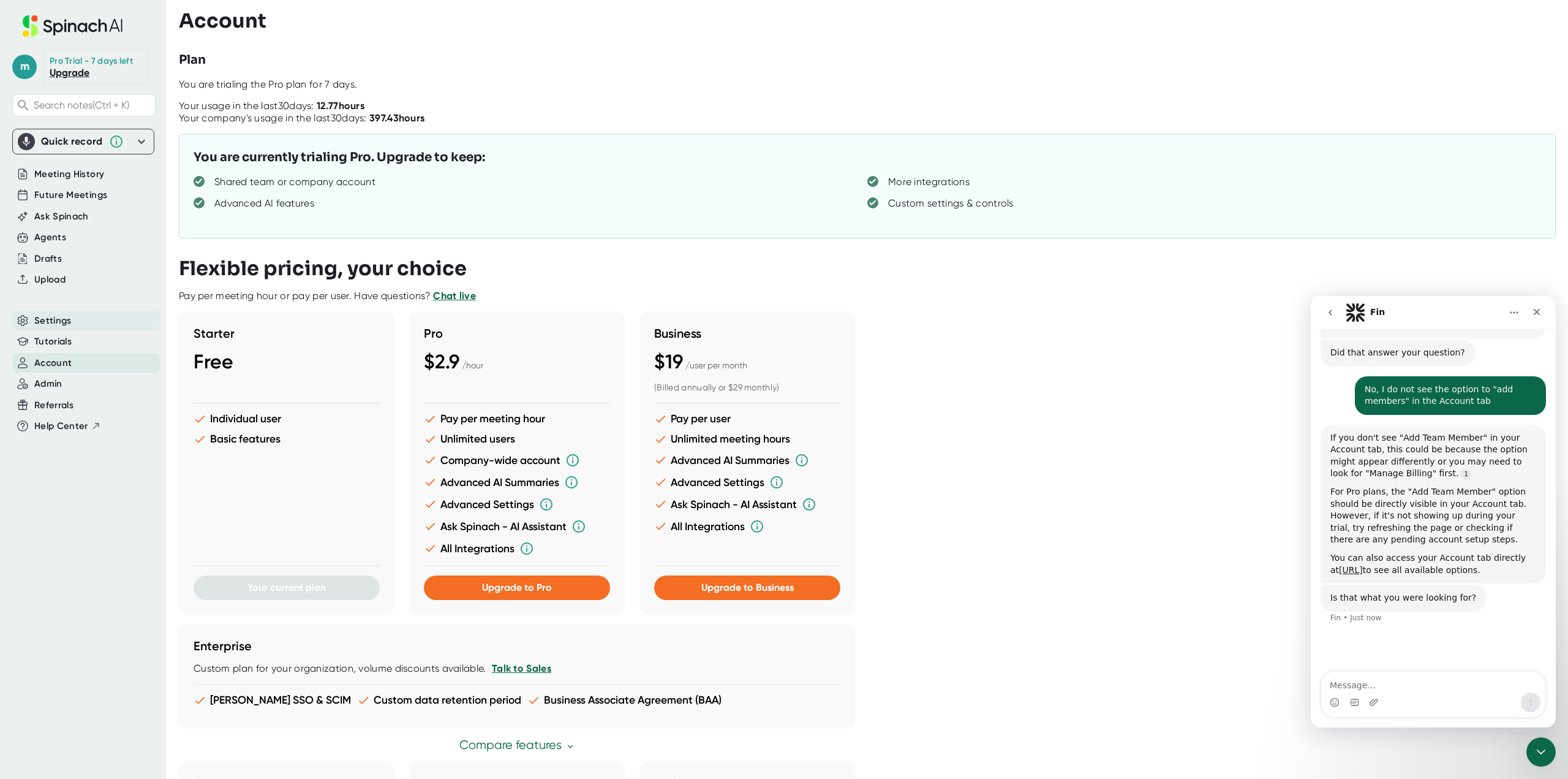
click at [65, 317] on span "Settings" at bounding box center [53, 320] width 38 height 14
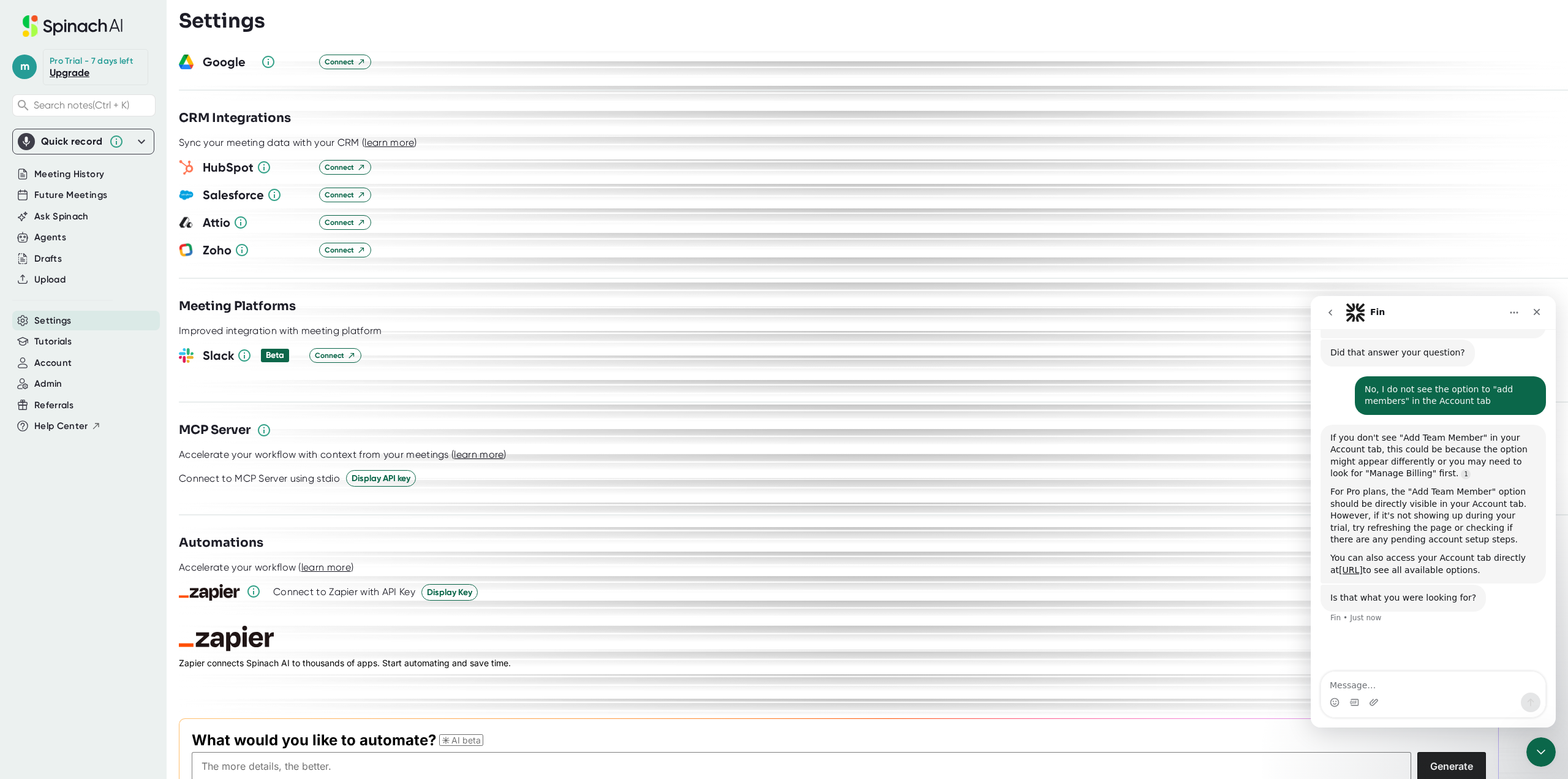
scroll to position [1384, 0]
